Goal: Task Accomplishment & Management: Manage account settings

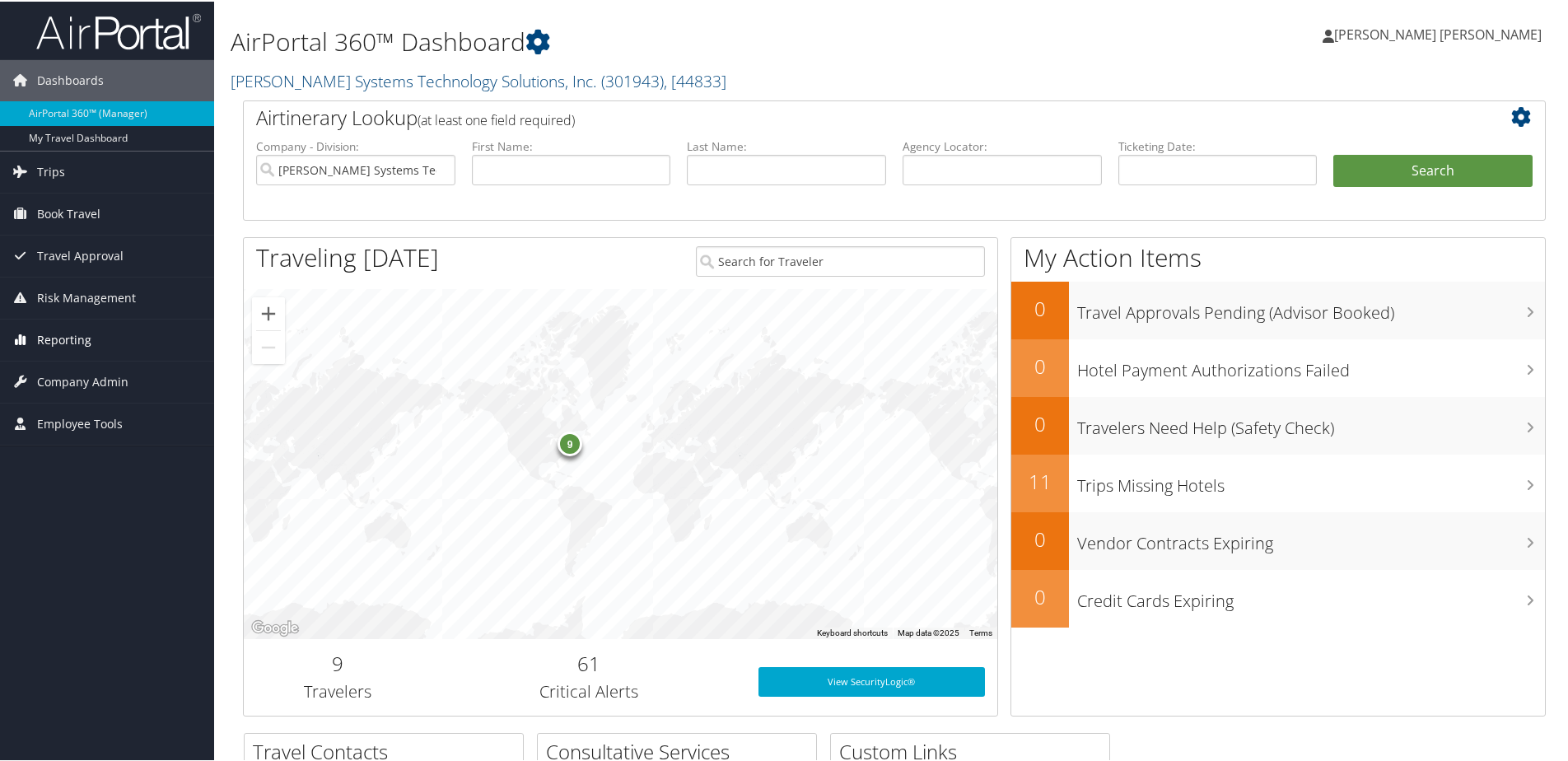
click at [61, 340] on span "Reporting" at bounding box center [64, 339] width 54 height 41
click at [65, 369] on link "Unused Tickets" at bounding box center [107, 371] width 215 height 25
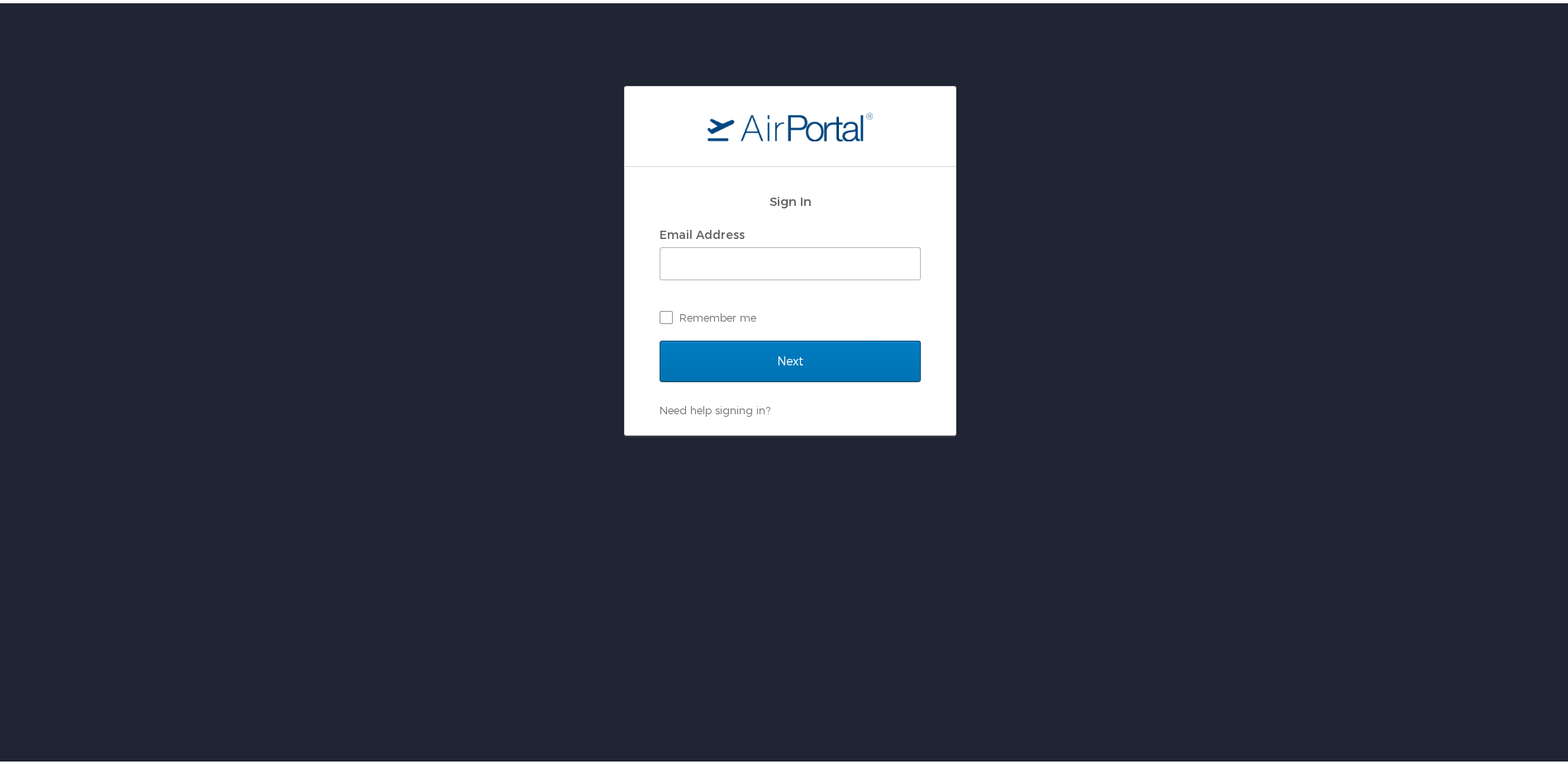
type input "[PERSON_NAME][EMAIL_ADDRESS][PERSON_NAME][DOMAIN_NAME]"
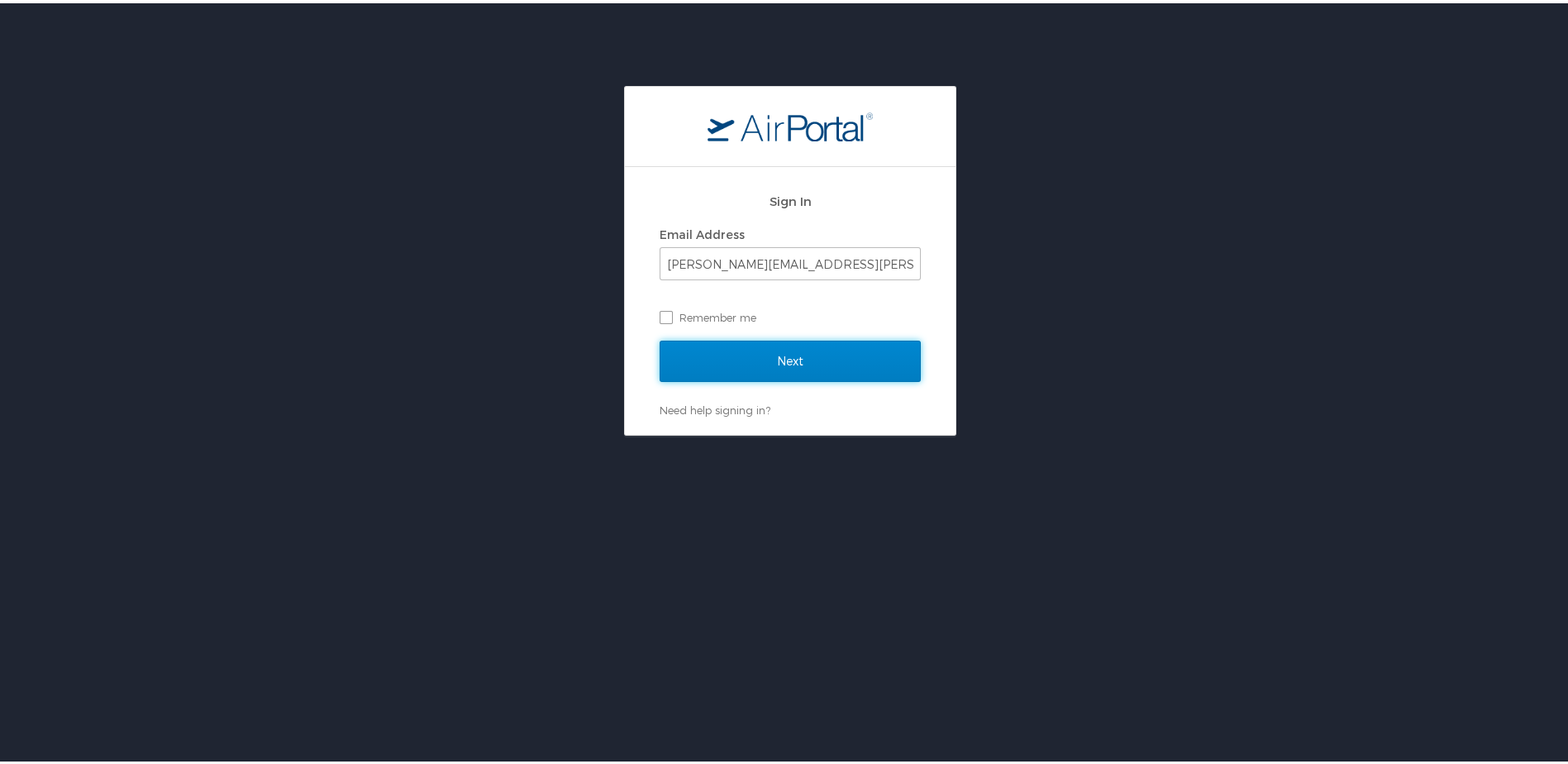
click at [771, 372] on input "Next" at bounding box center [790, 358] width 261 height 42
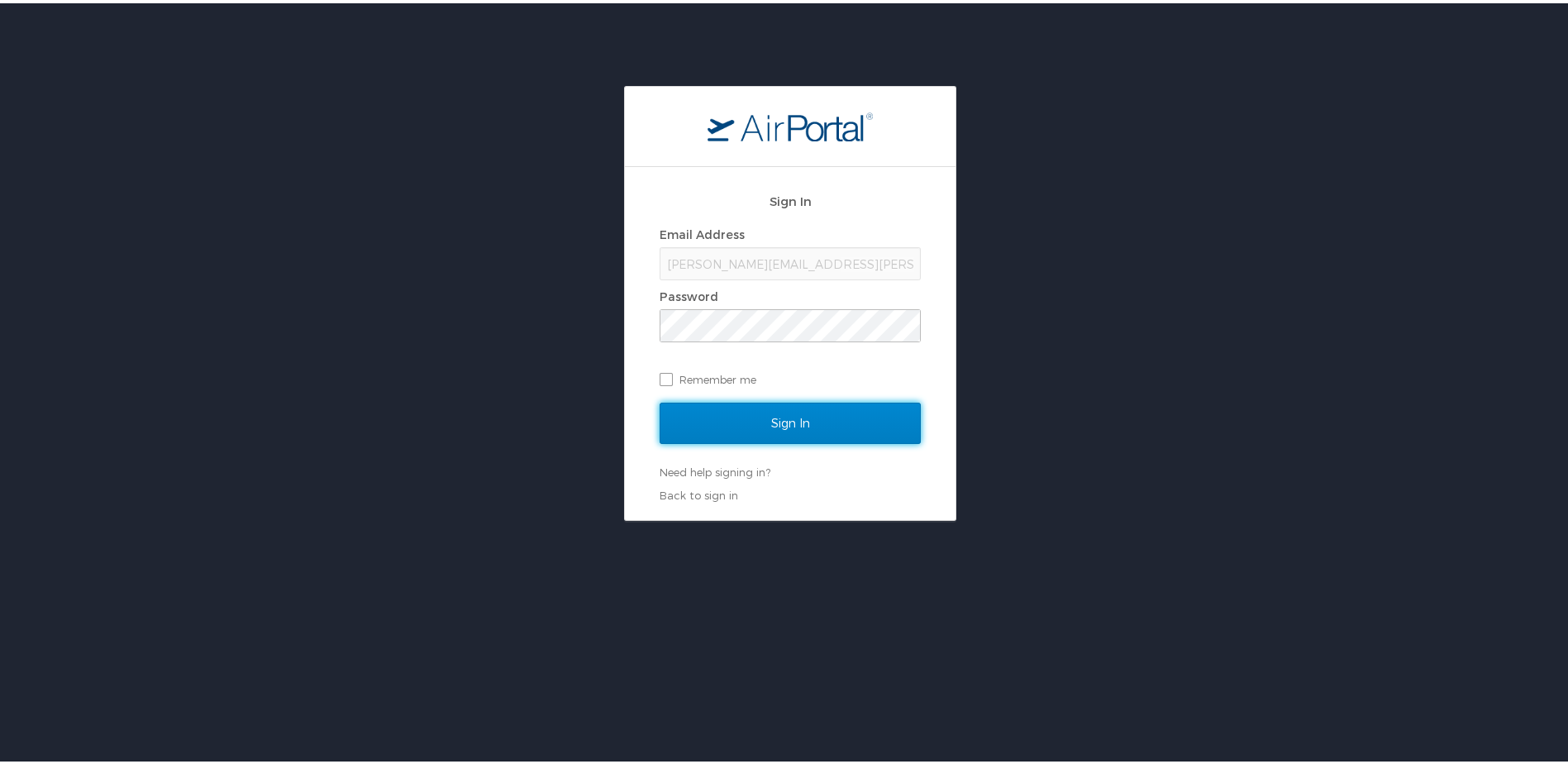
click at [777, 420] on input "Sign In" at bounding box center [790, 421] width 261 height 42
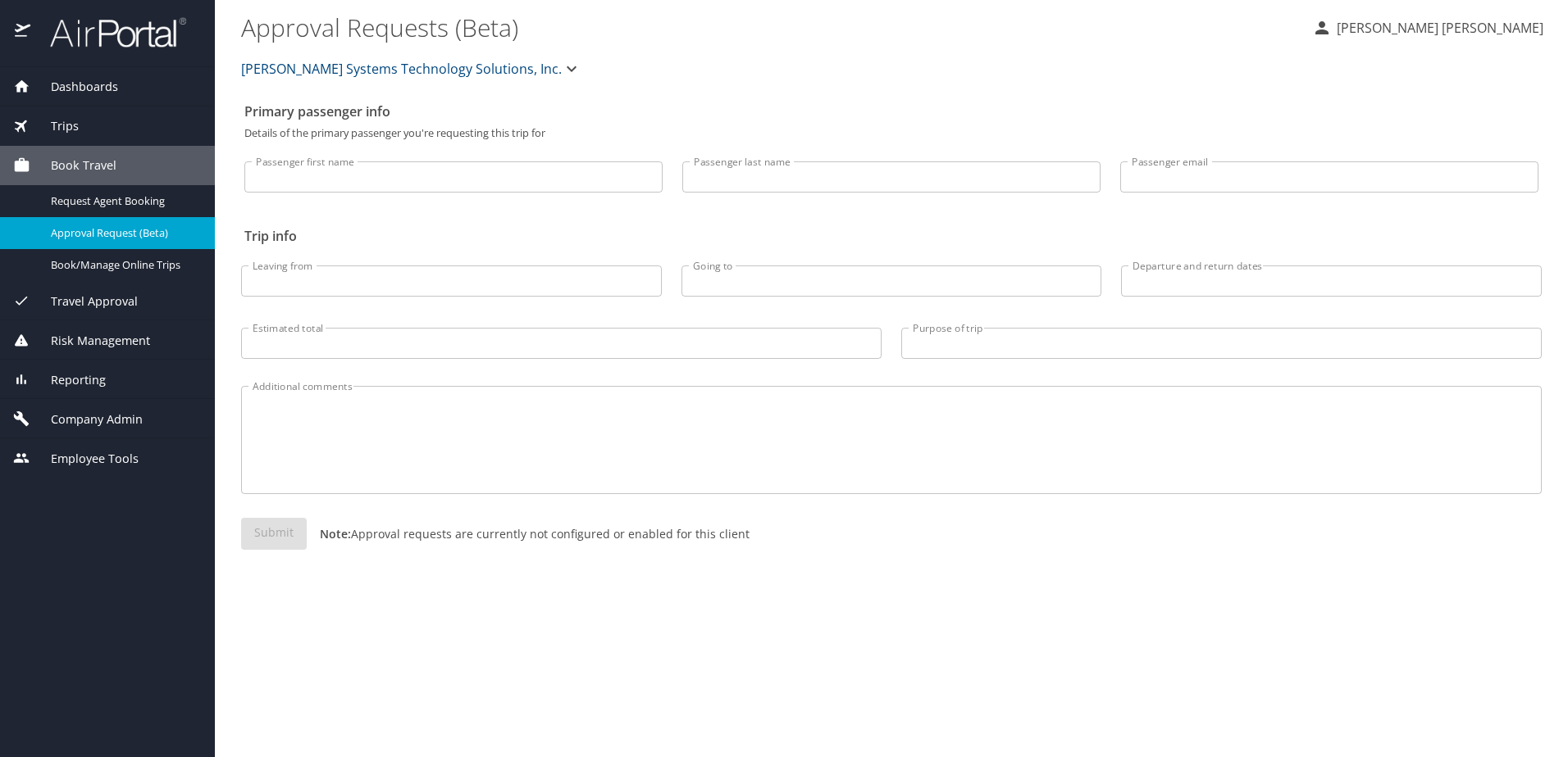
click at [85, 379] on span "Reporting" at bounding box center [68, 380] width 75 height 18
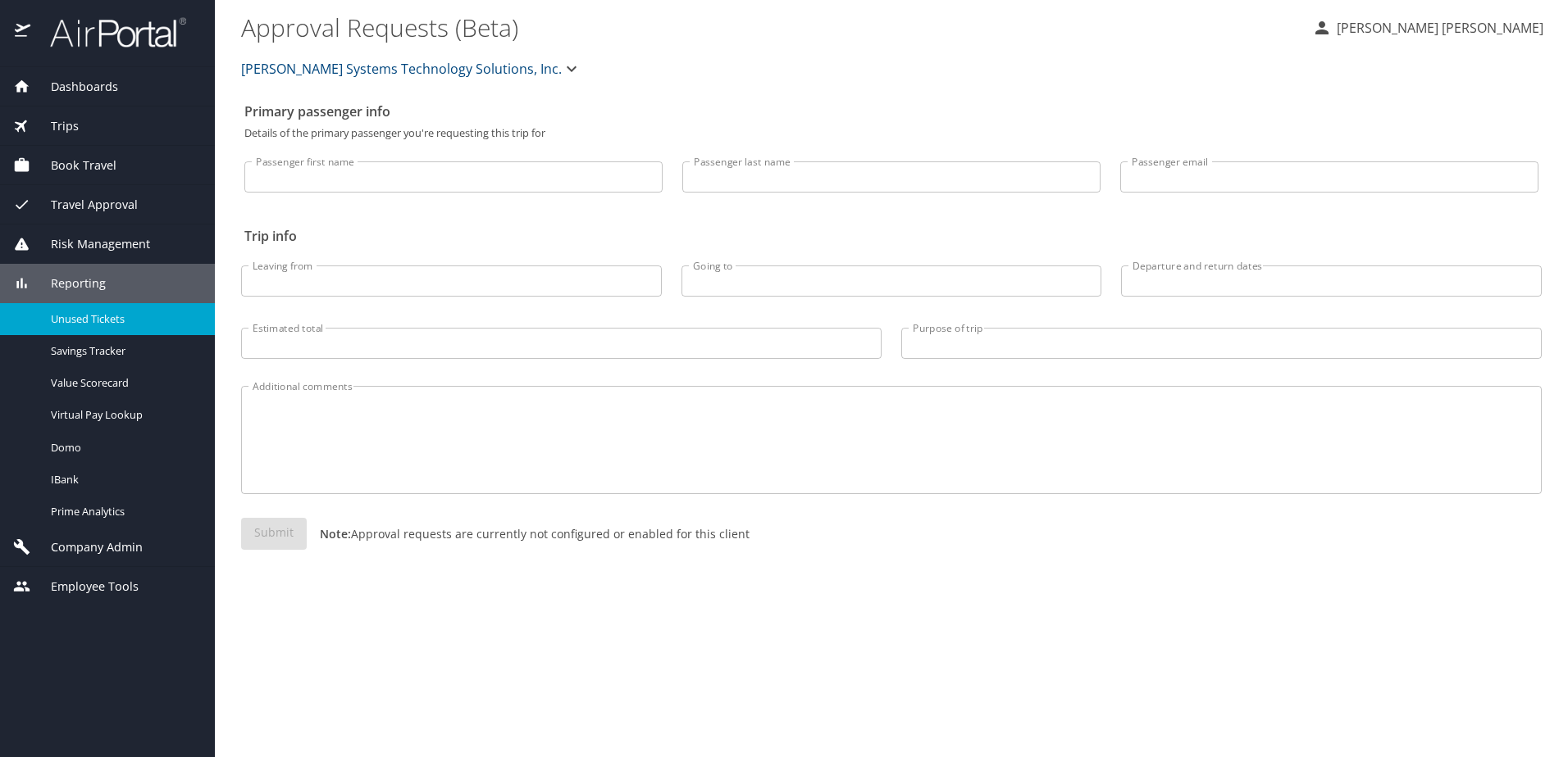
click at [74, 319] on span "Unused Tickets" at bounding box center [123, 319] width 144 height 15
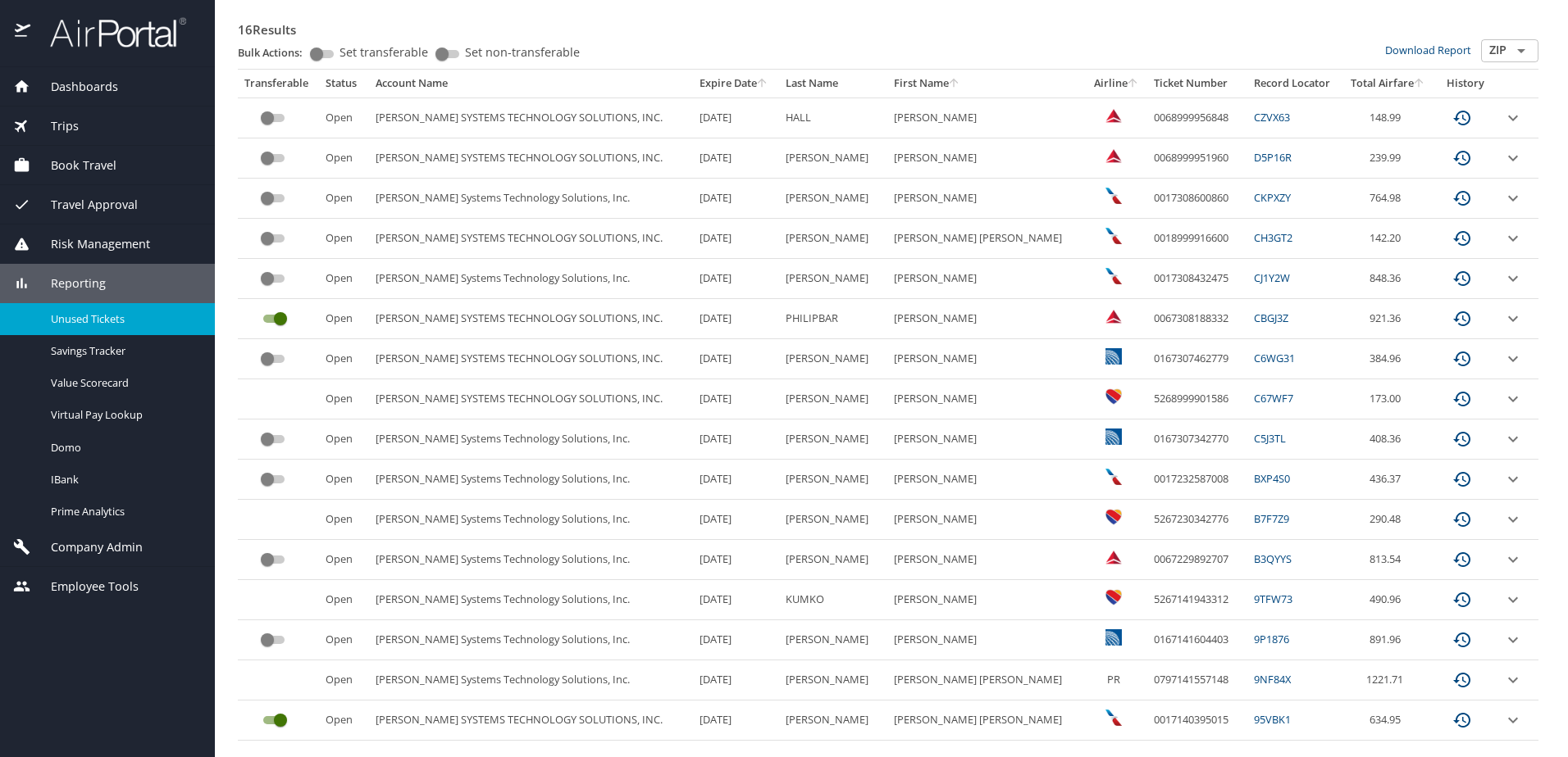
scroll to position [315, 0]
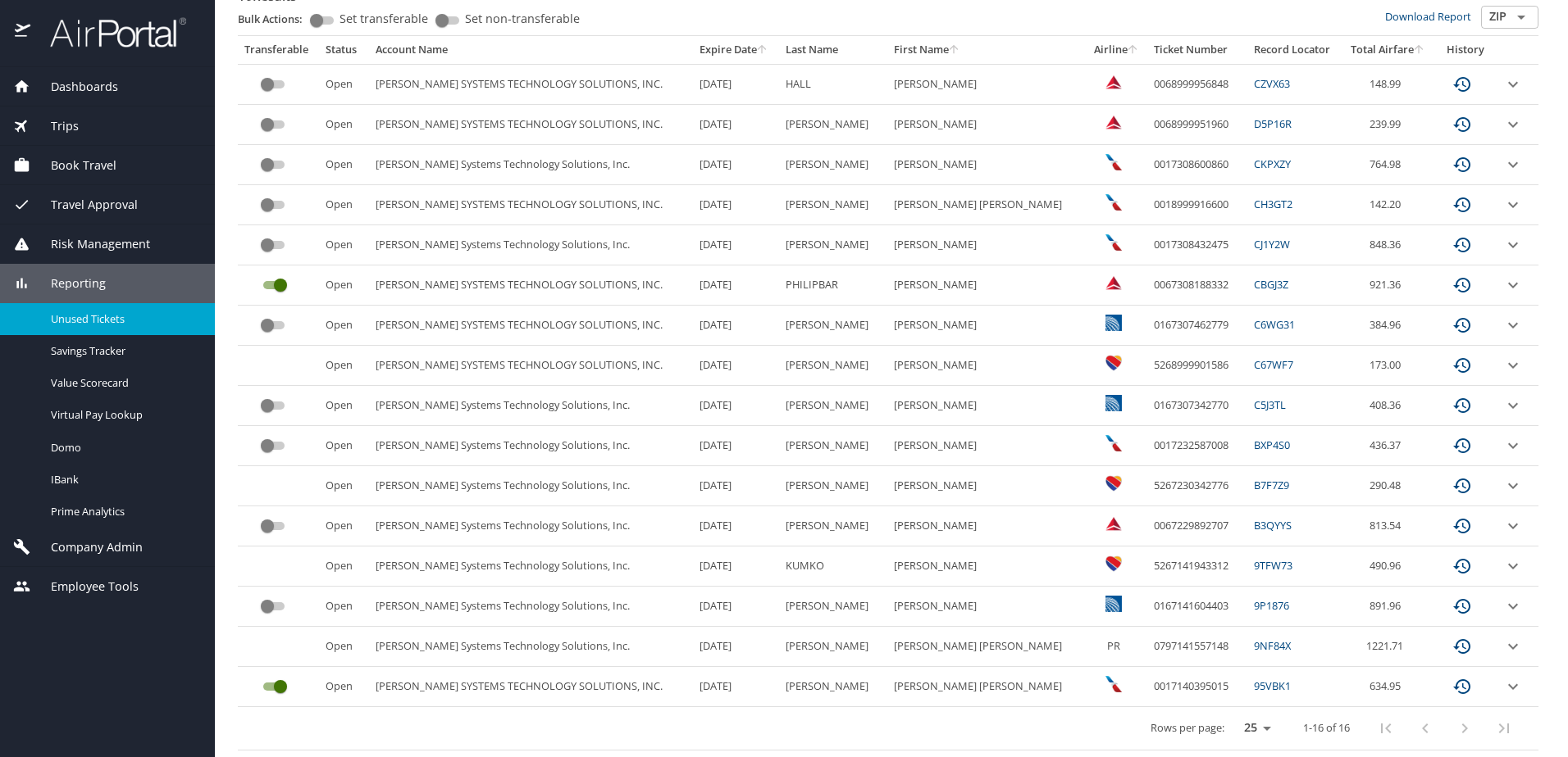
click at [1508, 526] on icon "expand row" at bounding box center [1512, 526] width 9 height 6
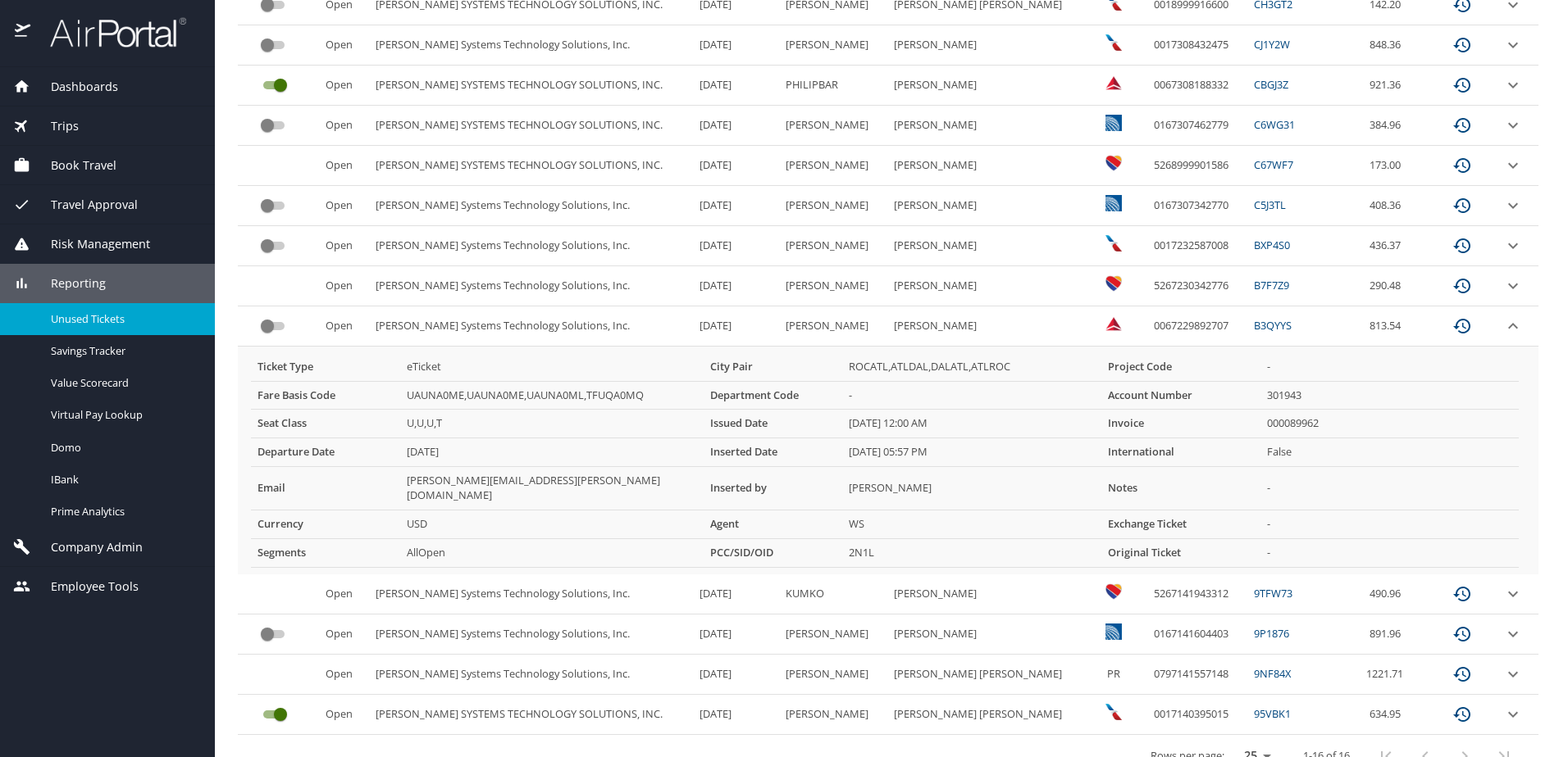
scroll to position [529, 0]
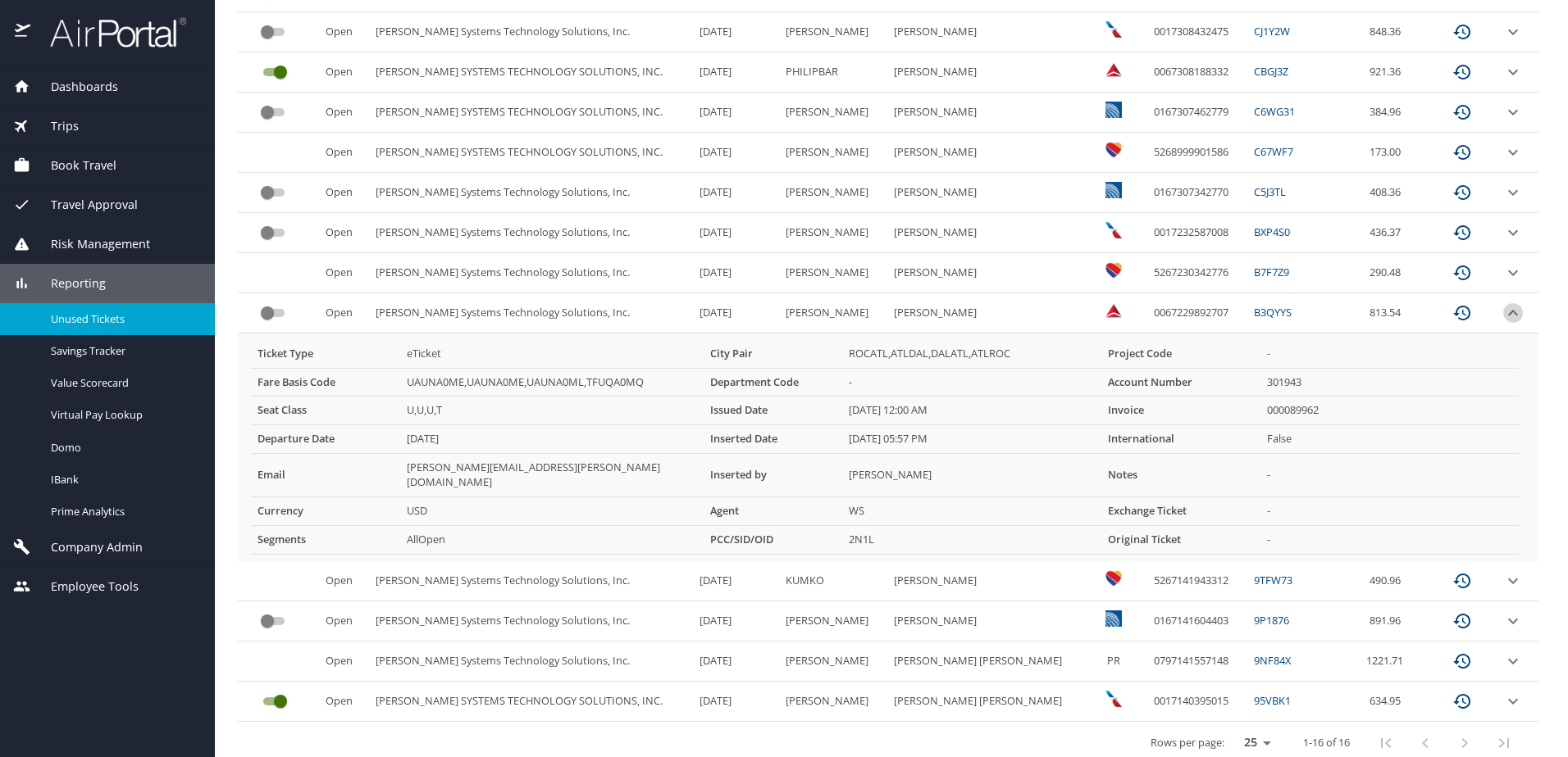
click at [1503, 314] on icon "expand row" at bounding box center [1512, 313] width 20 height 20
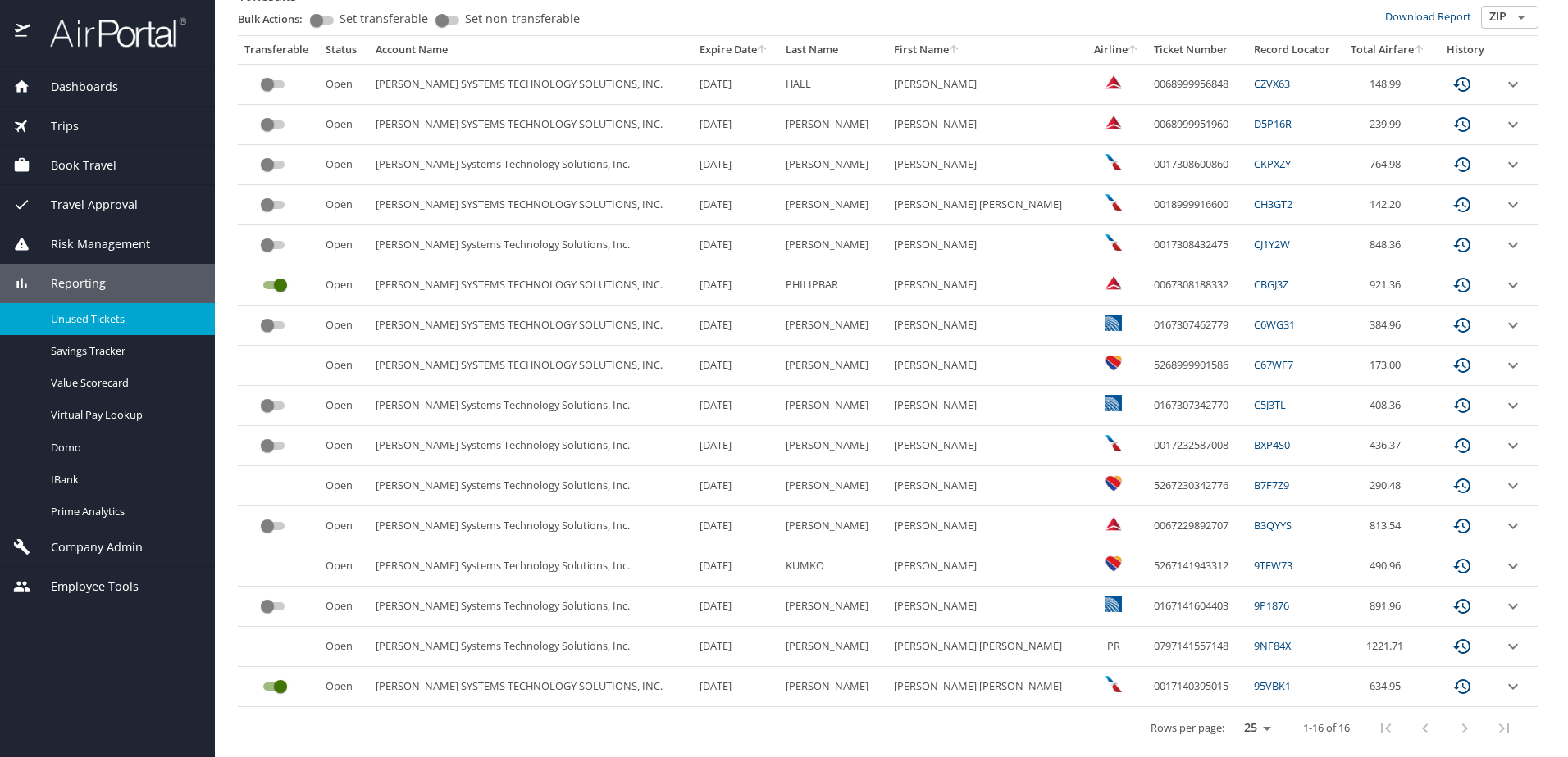
scroll to position [315, 0]
